Goal: Task Accomplishment & Management: Manage account settings

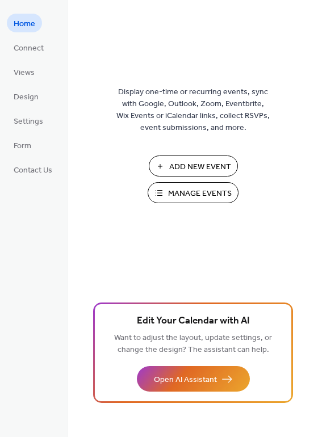
click at [196, 196] on span "Manage Events" at bounding box center [200, 194] width 64 height 12
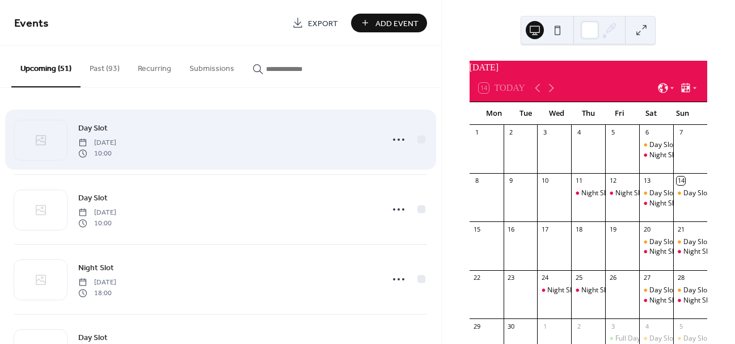
scroll to position [50, 0]
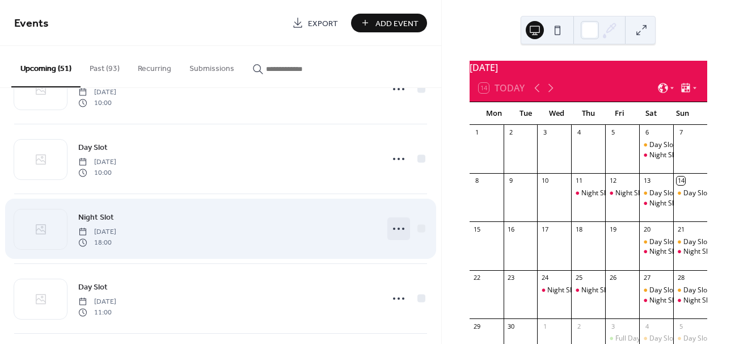
click at [393, 228] on icon at bounding box center [399, 229] width 18 height 18
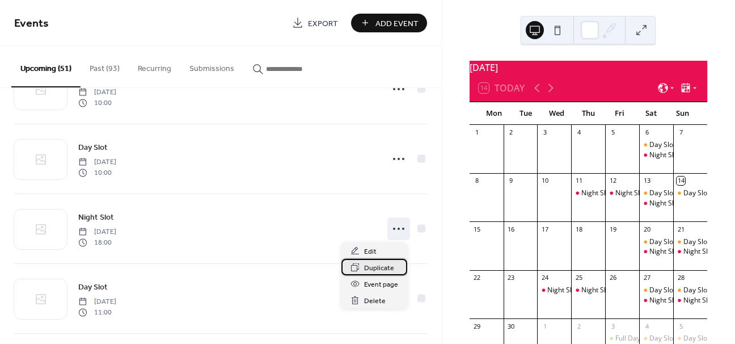
click at [372, 263] on span "Duplicate" at bounding box center [379, 268] width 30 height 12
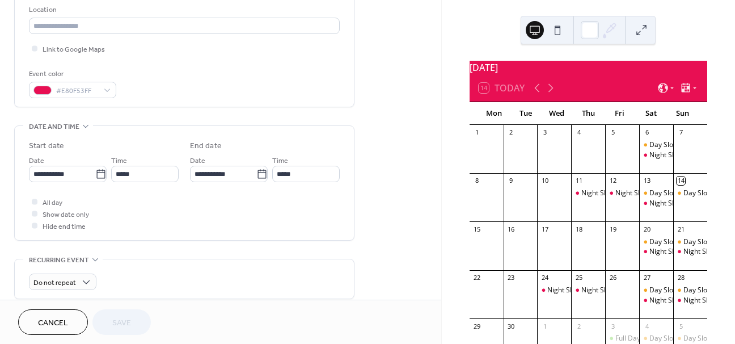
scroll to position [259, 0]
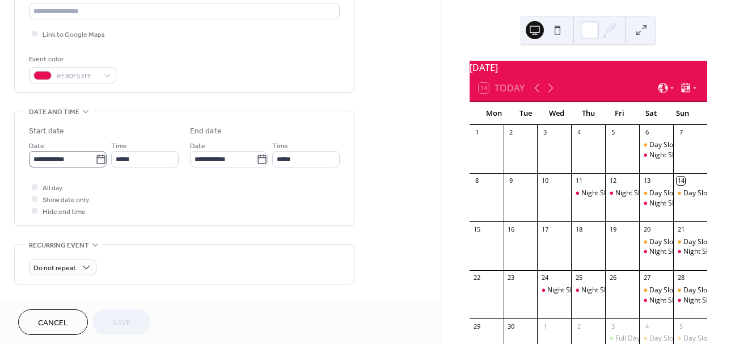
click at [100, 157] on icon at bounding box center [100, 159] width 11 height 11
click at [95, 157] on input "**********" at bounding box center [62, 159] width 66 height 16
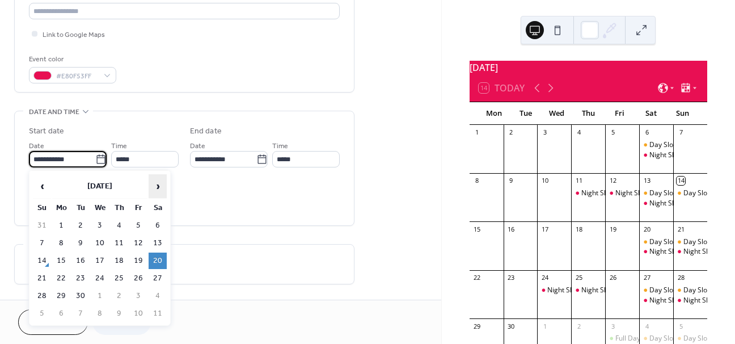
click at [159, 186] on span "›" at bounding box center [157, 186] width 17 height 23
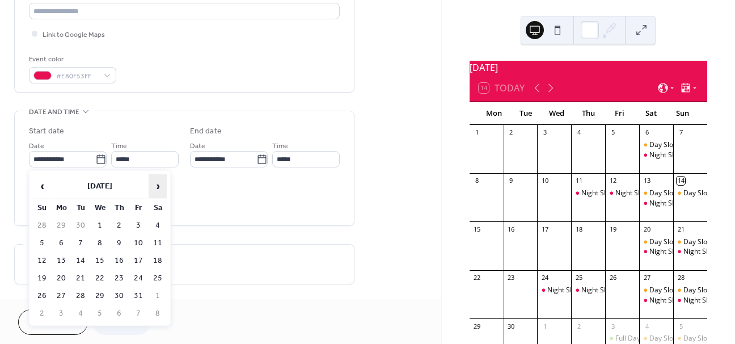
click at [159, 186] on span "›" at bounding box center [157, 186] width 17 height 23
click at [153, 223] on td "6" at bounding box center [158, 225] width 18 height 16
type input "**********"
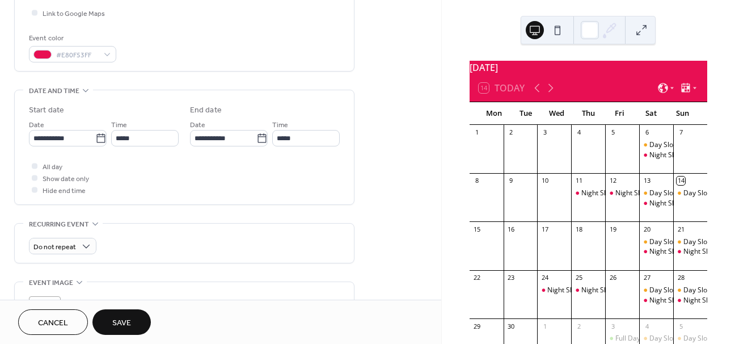
scroll to position [281, 0]
click at [129, 319] on span "Save" at bounding box center [121, 323] width 19 height 12
